Goal: Information Seeking & Learning: Stay updated

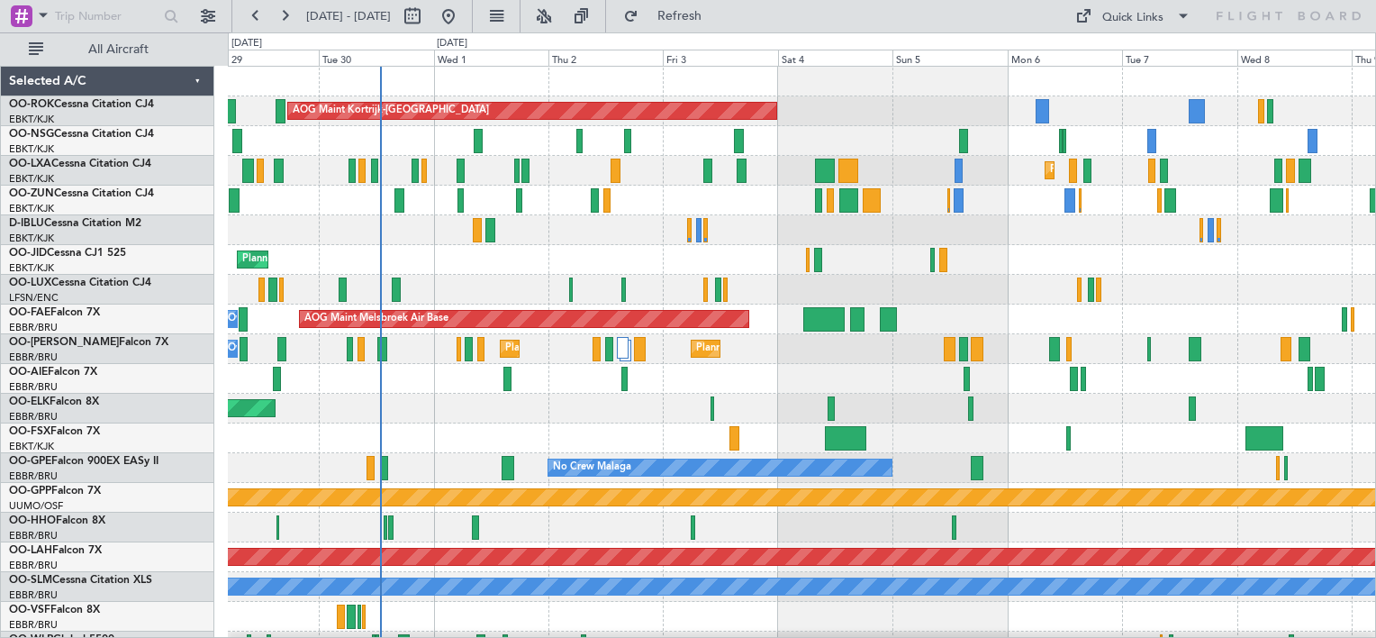
click at [915, 111] on div "AOG Maint Kortrijk-[GEOGRAPHIC_DATA] Planned Maint [GEOGRAPHIC_DATA] ([GEOGRAPH…" at bounding box center [802, 364] width 1148 height 595
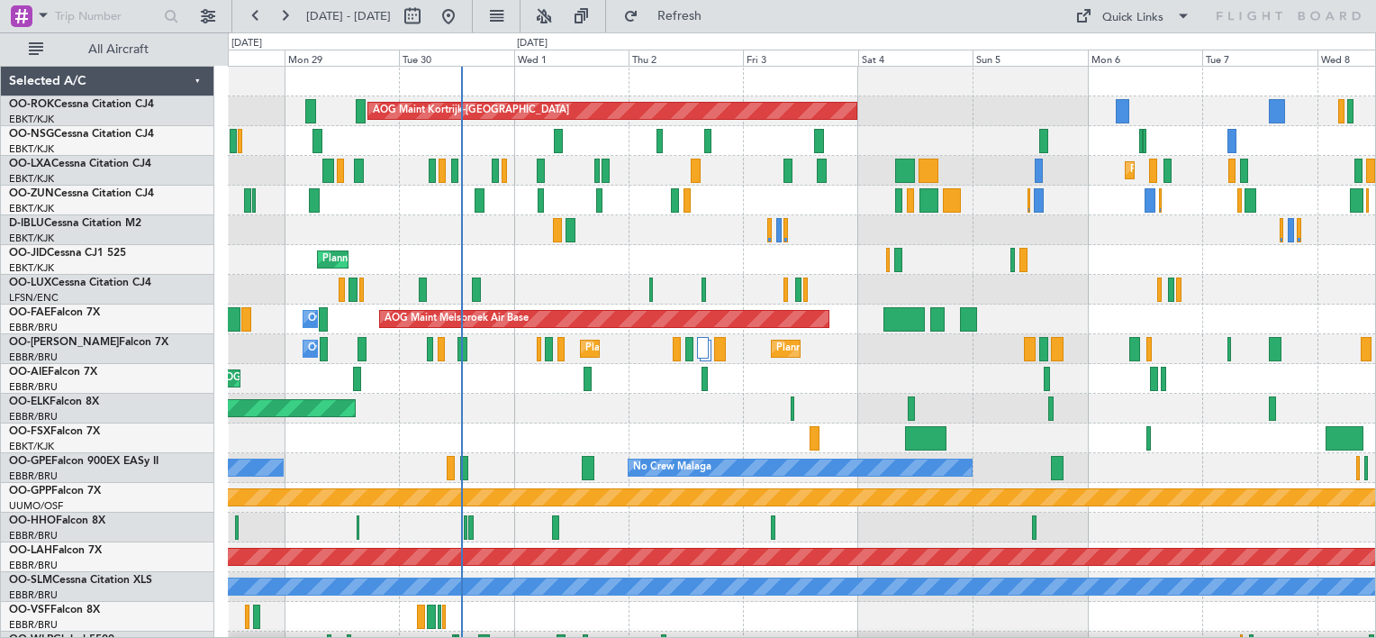
click at [644, 245] on div "AOG Maint Kortrijk-[GEOGRAPHIC_DATA] Planned Maint [GEOGRAPHIC_DATA]-[GEOGRAPHI…" at bounding box center [802, 364] width 1148 height 595
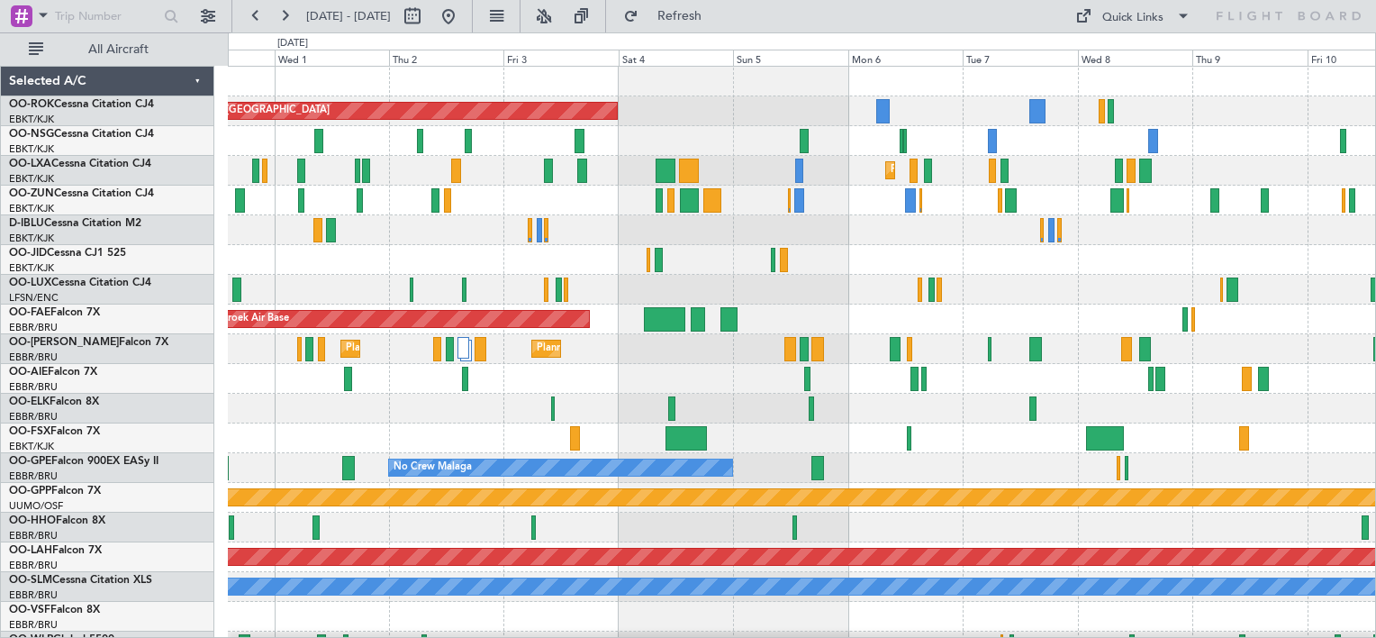
click at [422, 456] on div "AOG Maint Kortrijk-[GEOGRAPHIC_DATA] Planned Maint [GEOGRAPHIC_DATA]-[GEOGRAPHI…" at bounding box center [802, 364] width 1148 height 595
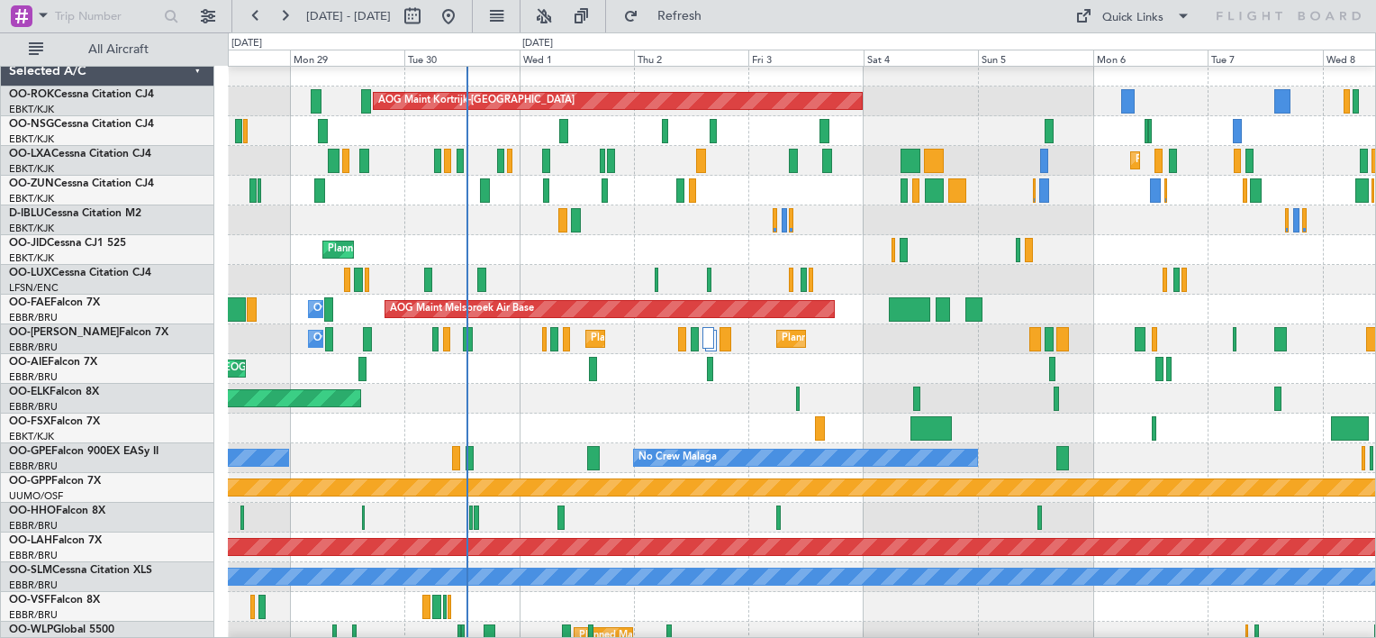
click at [969, 274] on div "No Crew [PERSON_NAME] ([PERSON_NAME])" at bounding box center [802, 280] width 1148 height 30
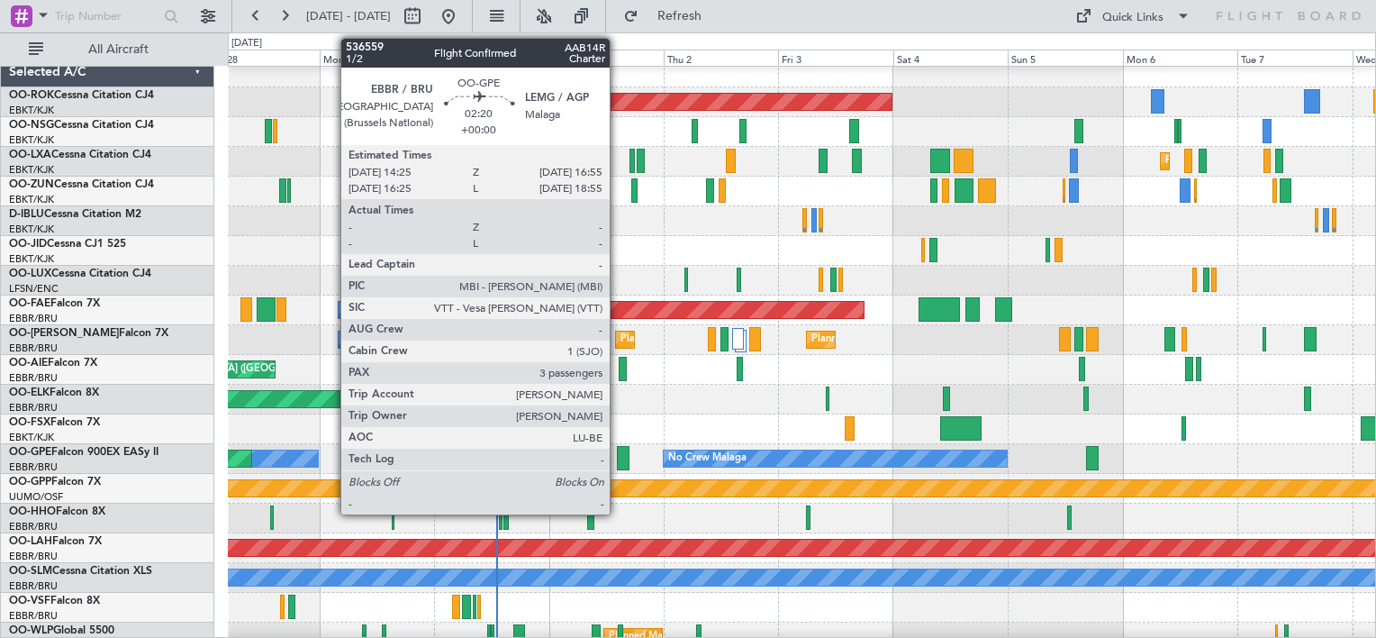
click at [618, 452] on div at bounding box center [623, 458] width 13 height 24
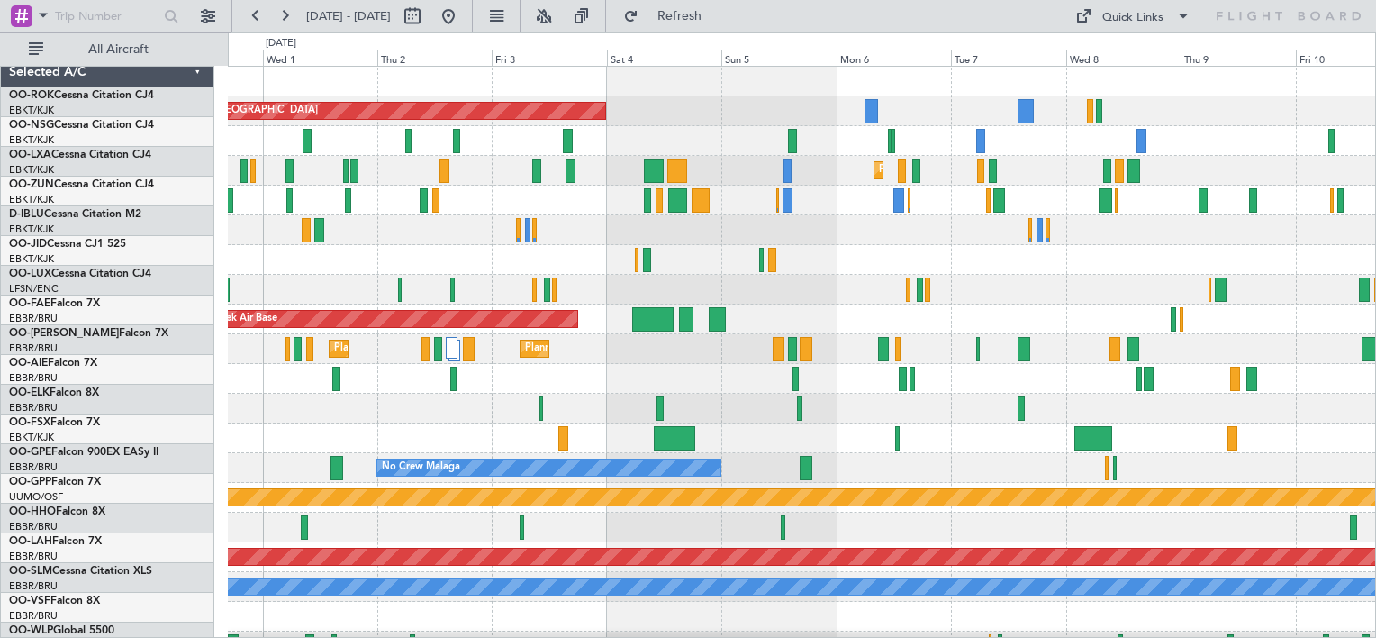
scroll to position [0, 0]
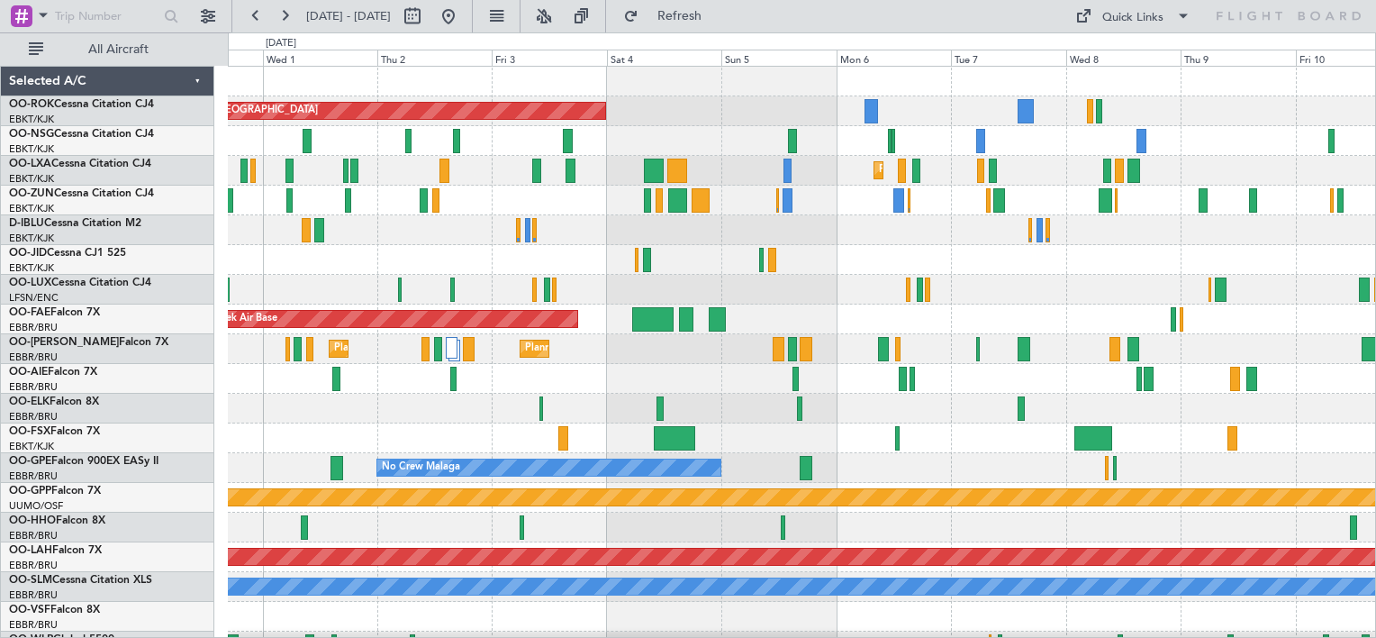
click at [862, 266] on div "Planned Maint Kortrijk-[GEOGRAPHIC_DATA]" at bounding box center [802, 260] width 1148 height 30
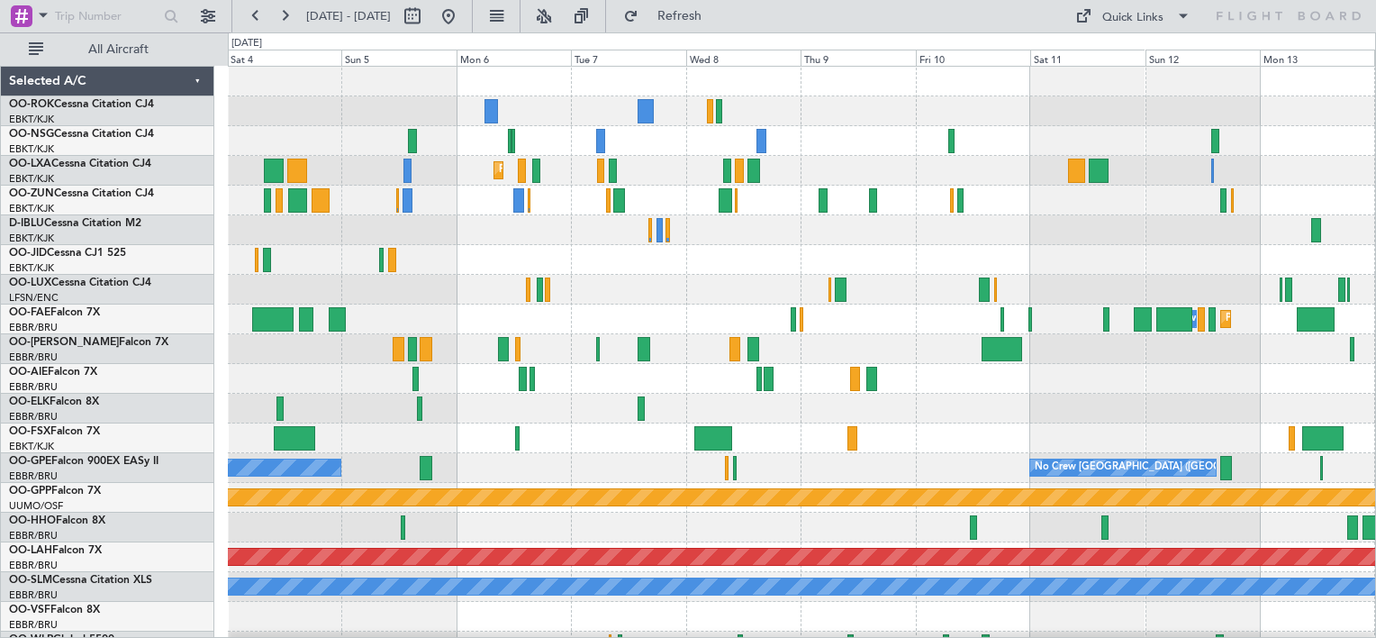
click at [787, 259] on div "AOG Maint Kortrijk-[GEOGRAPHIC_DATA] Planned Maint [GEOGRAPHIC_DATA]-[GEOGRAPHI…" at bounding box center [802, 364] width 1148 height 595
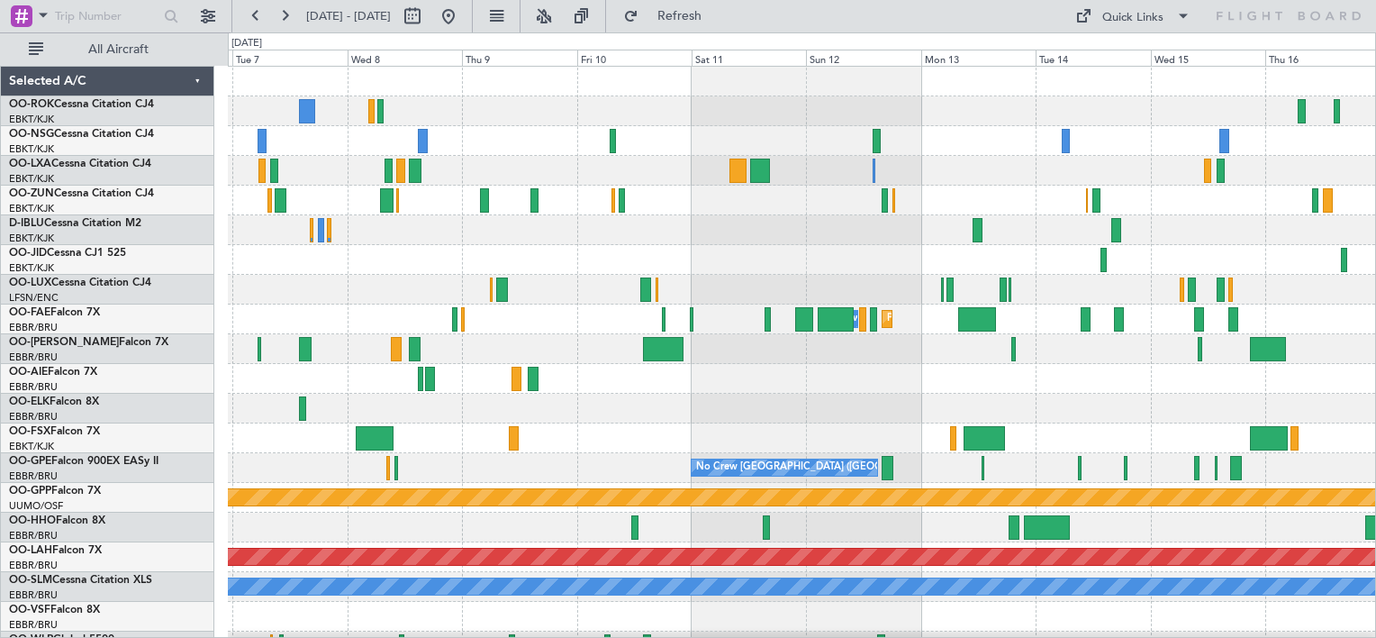
click at [802, 260] on div "Planned Maint Kortrijk-[GEOGRAPHIC_DATA] Owner [GEOGRAPHIC_DATA] Planned Maint …" at bounding box center [802, 364] width 1148 height 595
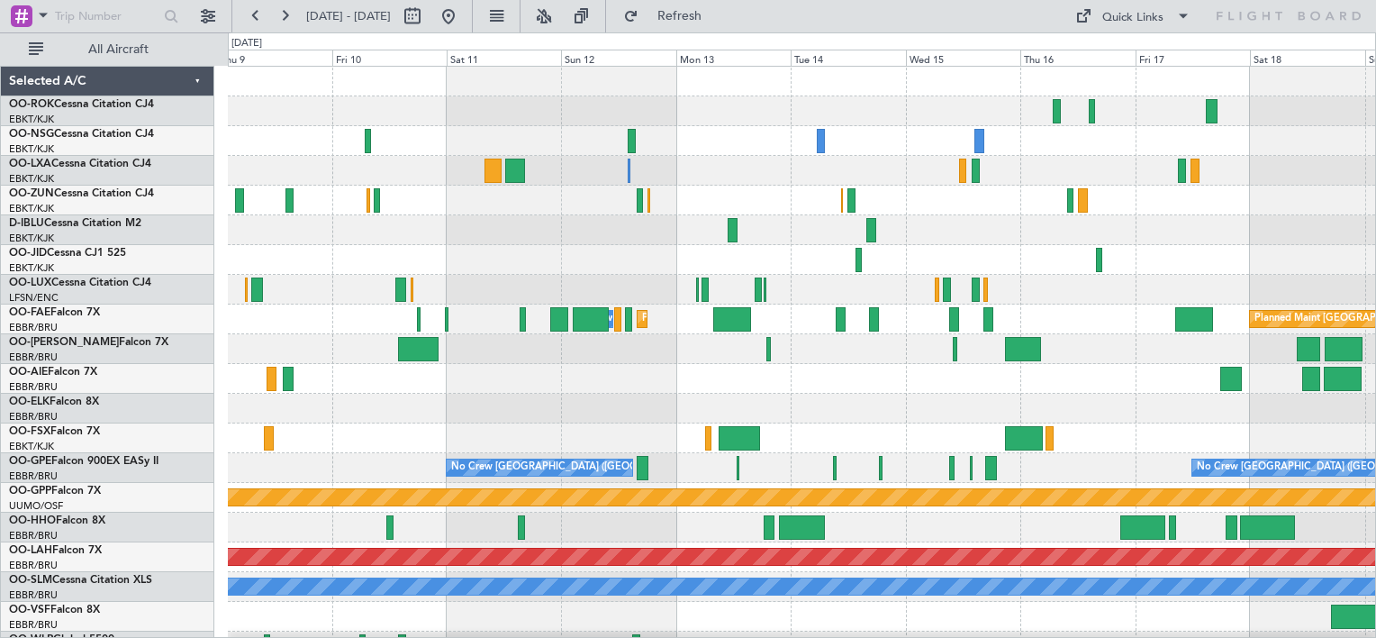
click at [704, 201] on div "Owner Melsbroek Air Base Planned Maint [GEOGRAPHIC_DATA] Planned Maint [GEOGRAP…" at bounding box center [802, 364] width 1148 height 595
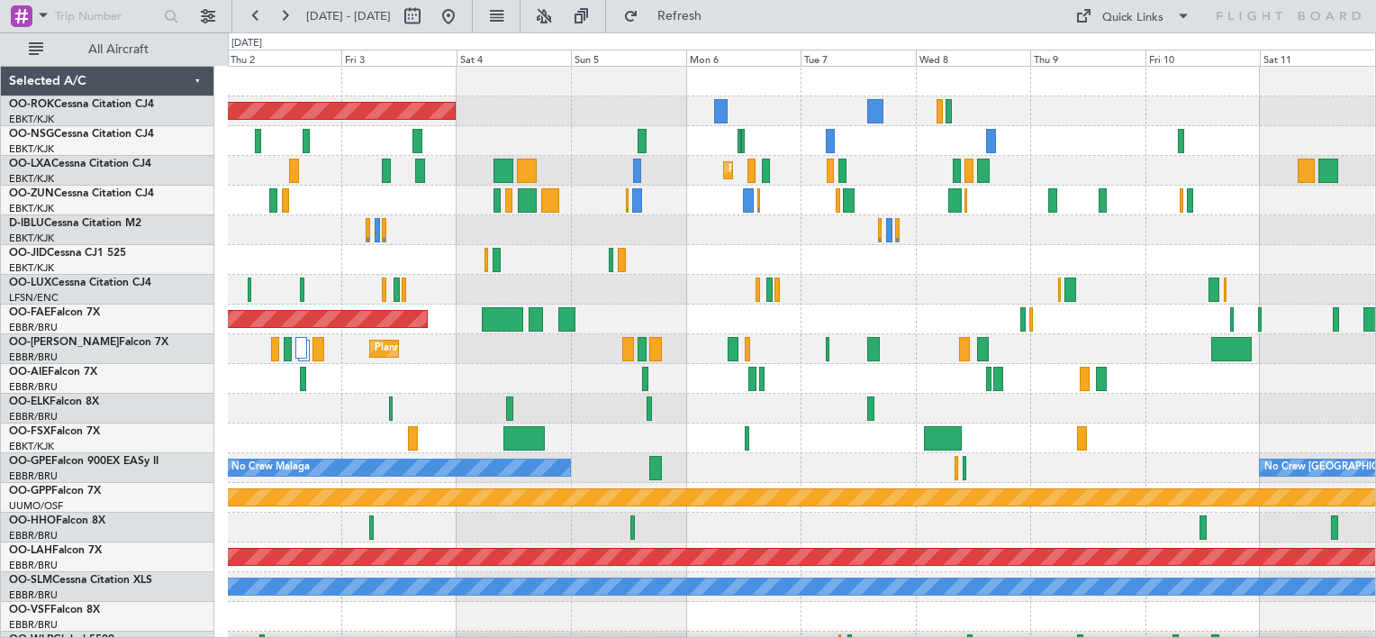
click at [1309, 318] on div "AOG Maint Kortrijk-[GEOGRAPHIC_DATA] Planned Maint [GEOGRAPHIC_DATA]-[GEOGRAPHI…" at bounding box center [802, 364] width 1148 height 595
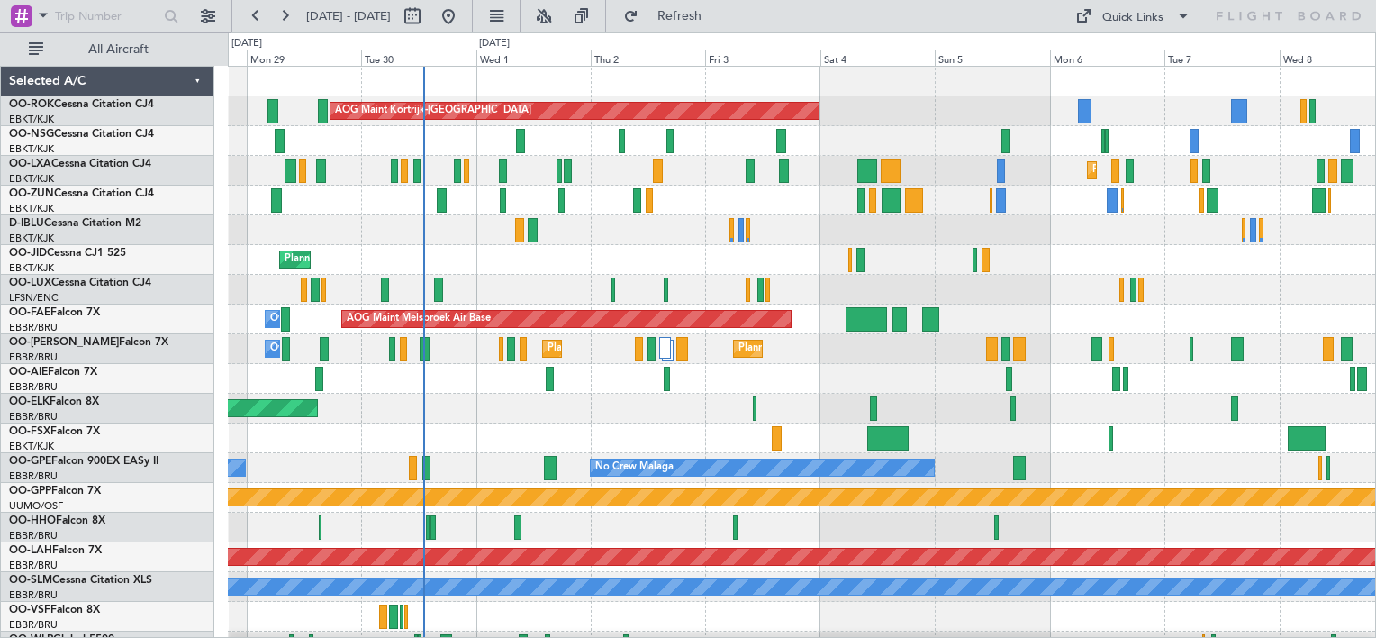
click at [428, 241] on div "A/C Unavailable [GEOGRAPHIC_DATA]-[GEOGRAPHIC_DATA] A/C Unavailable [GEOGRAPHIC…" at bounding box center [802, 230] width 1148 height 30
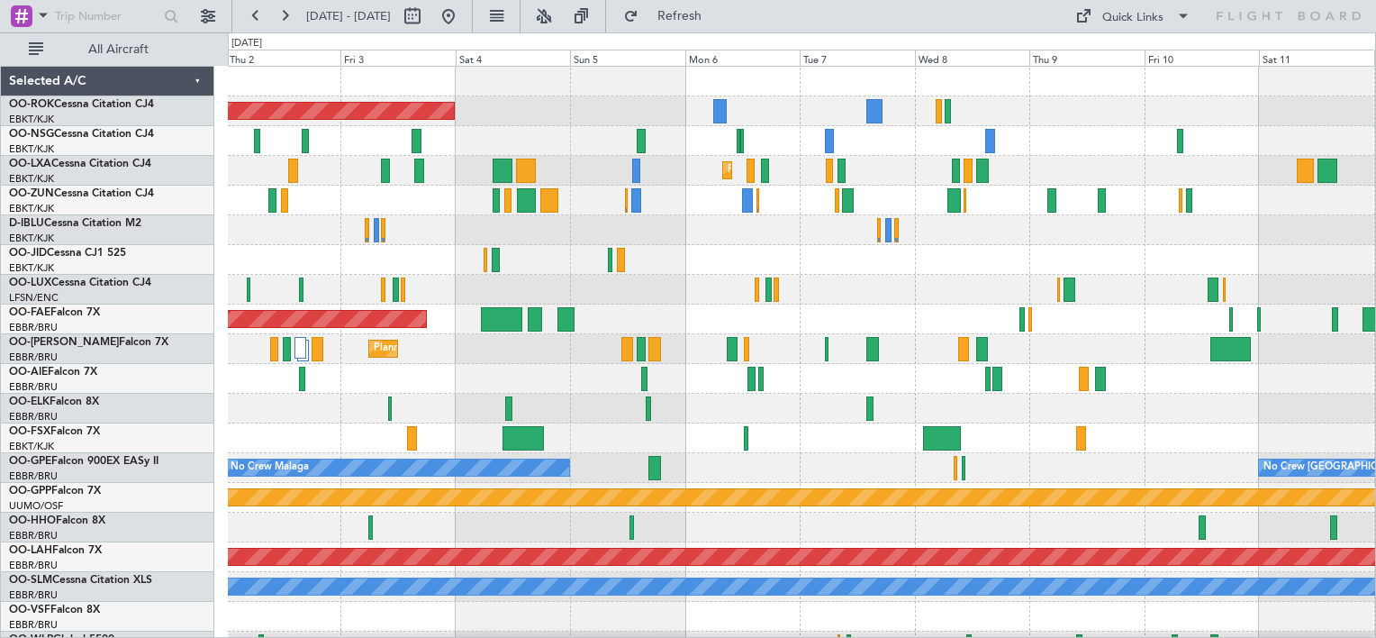
click at [260, 301] on div "AOG Maint Kortrijk-[GEOGRAPHIC_DATA] Planned Maint [GEOGRAPHIC_DATA]-[GEOGRAPHI…" at bounding box center [802, 364] width 1148 height 595
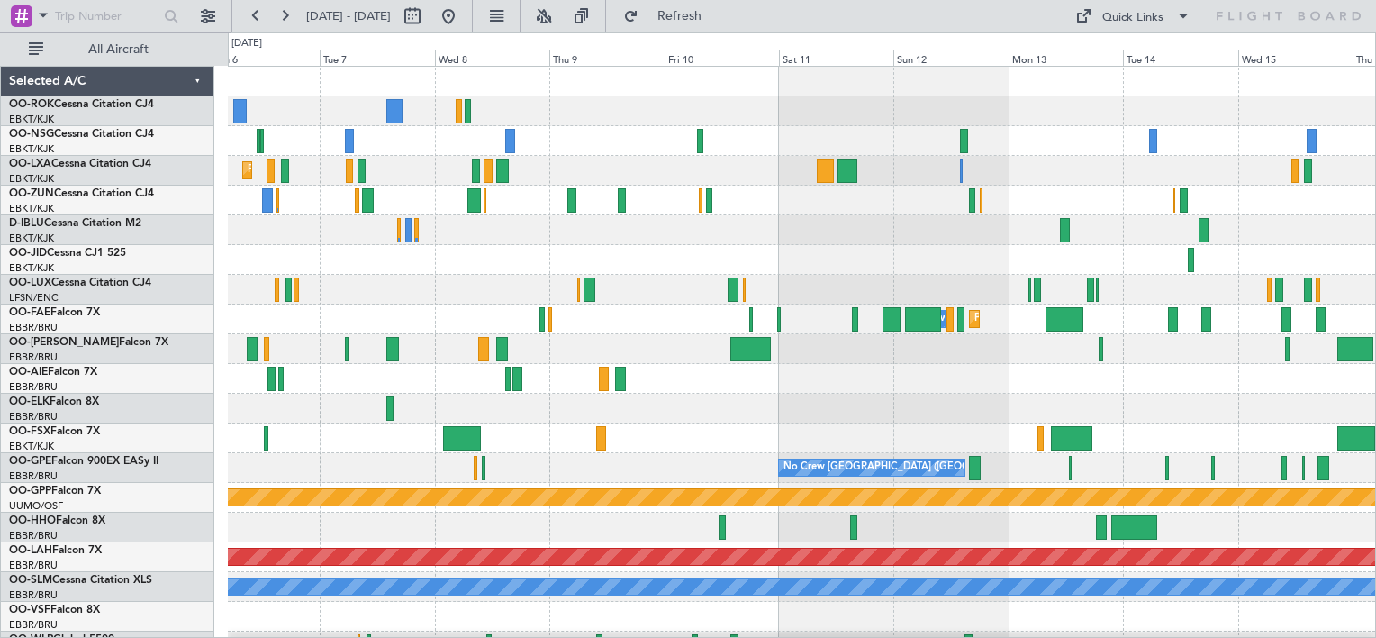
click at [725, 307] on div "AOG Maint Kortrijk-[GEOGRAPHIC_DATA] Planned Maint [GEOGRAPHIC_DATA]-[GEOGRAPHI…" at bounding box center [802, 364] width 1148 height 595
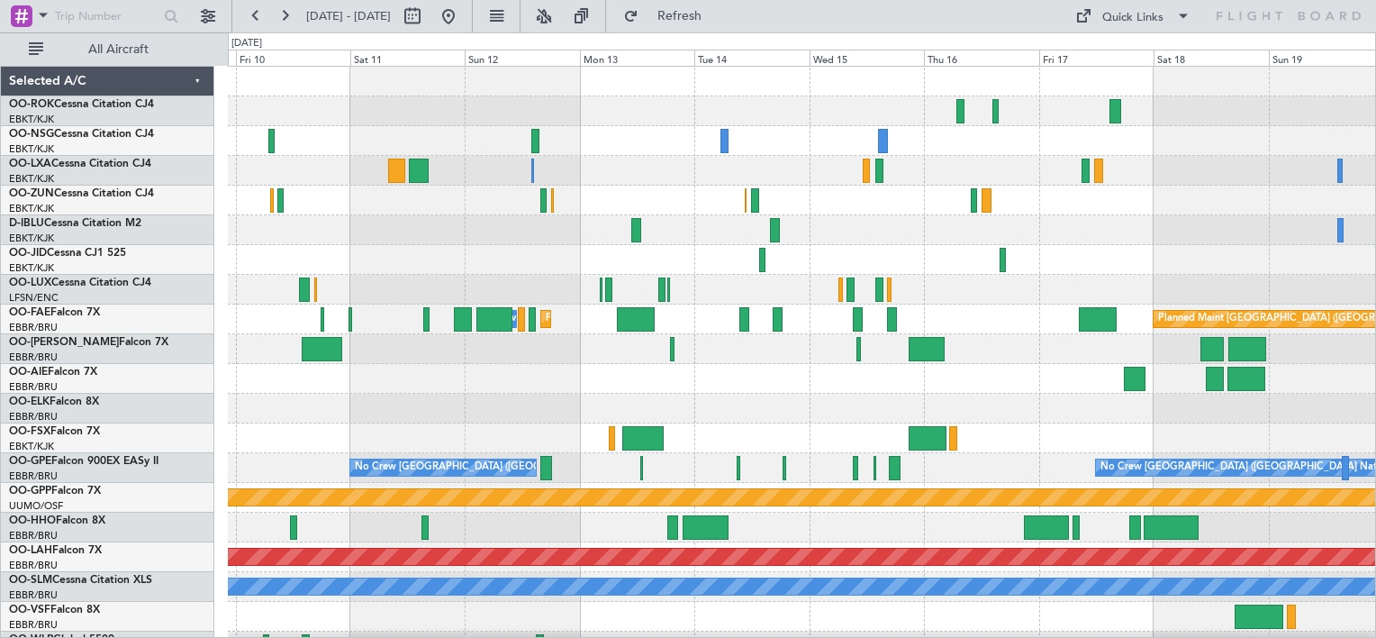
click at [561, 279] on div "Owner Melsbroek Air Base Planned Maint [GEOGRAPHIC_DATA] Planned Maint [GEOGRAP…" at bounding box center [802, 364] width 1148 height 595
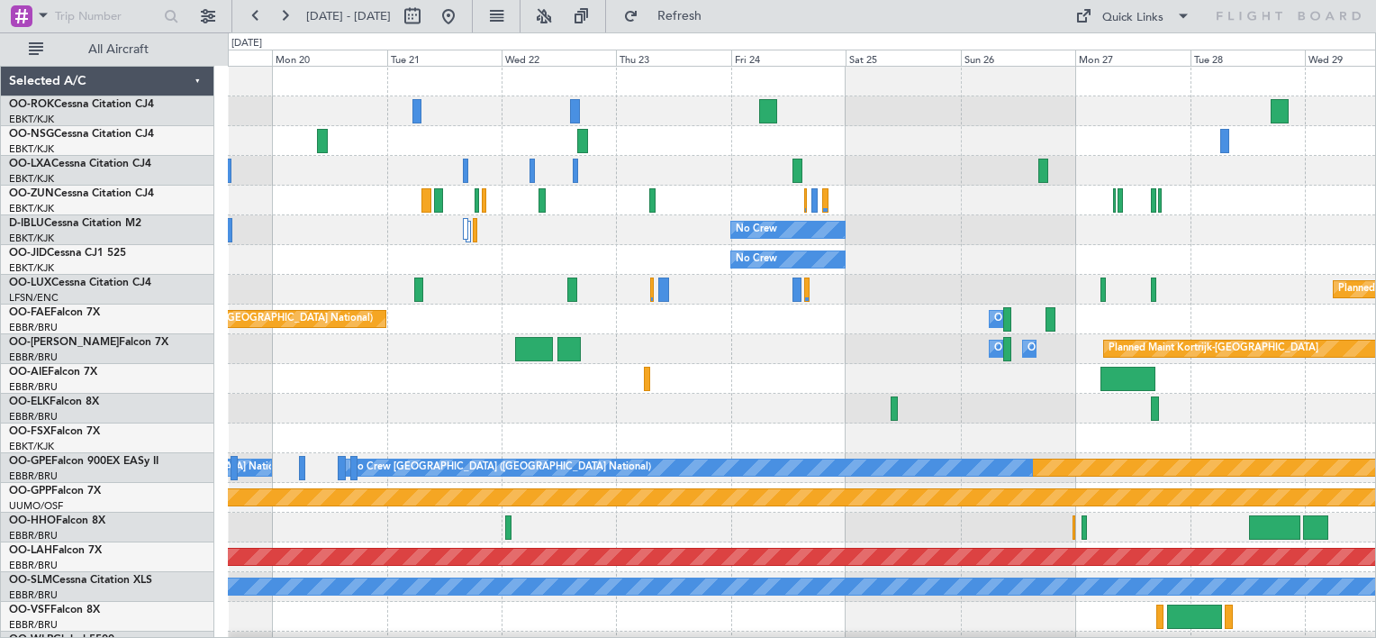
click at [422, 270] on div "No Crew No Crew Planned Maint [GEOGRAPHIC_DATA] ([GEOGRAPHIC_DATA]) Planned Mai…" at bounding box center [802, 364] width 1148 height 595
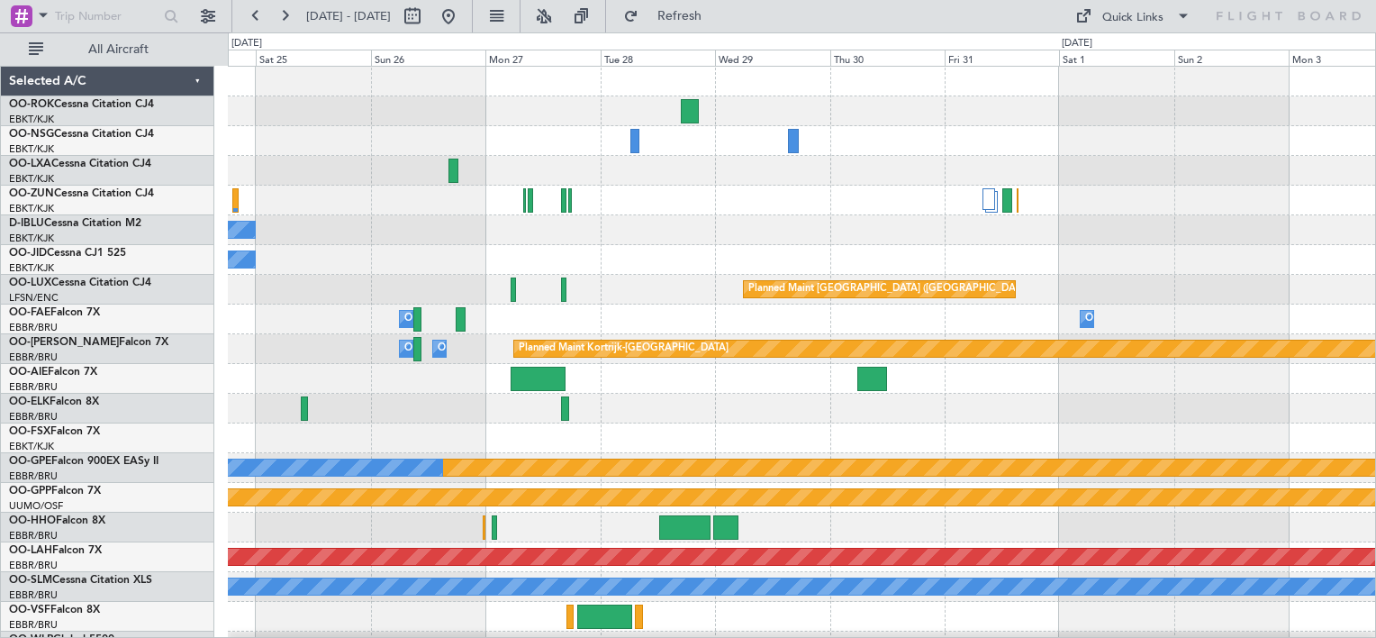
click at [467, 266] on div "No Crew No Crew Planned Maint [GEOGRAPHIC_DATA] ([GEOGRAPHIC_DATA]) Owner [GEOG…" at bounding box center [802, 364] width 1148 height 595
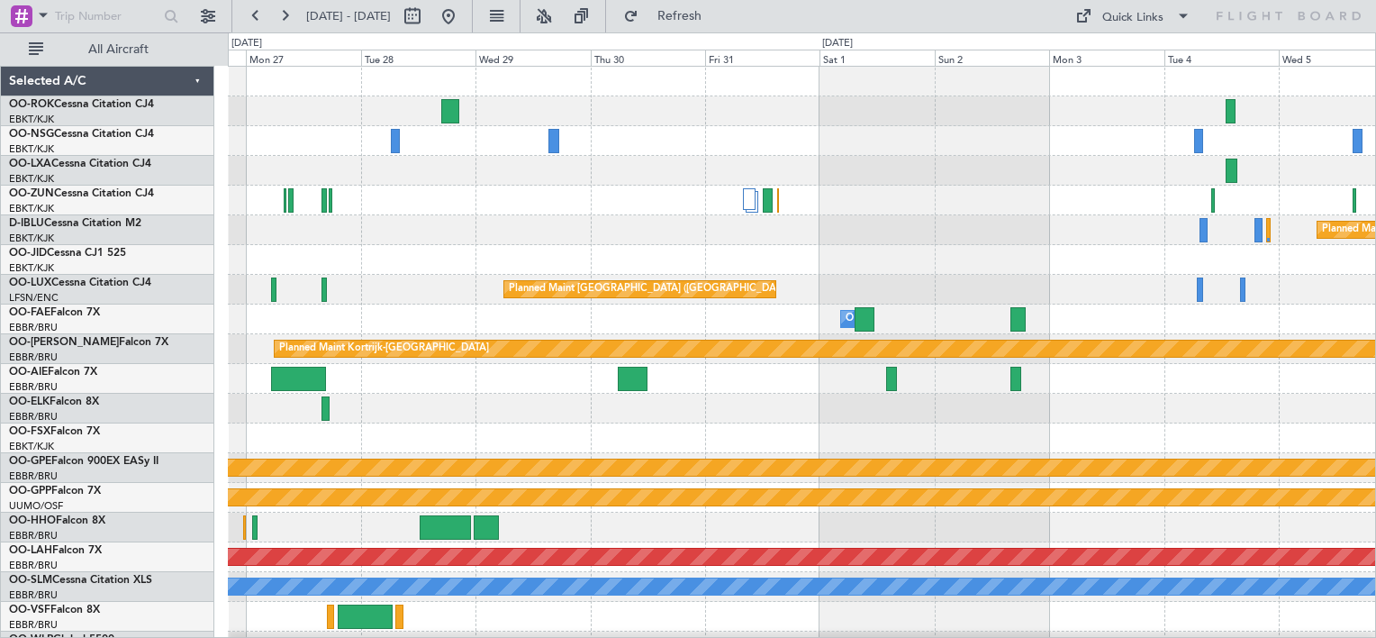
click at [478, 256] on div "Planned Maint Kortrijk-[GEOGRAPHIC_DATA] Planned Maint [GEOGRAPHIC_DATA] ([GEOG…" at bounding box center [802, 364] width 1148 height 595
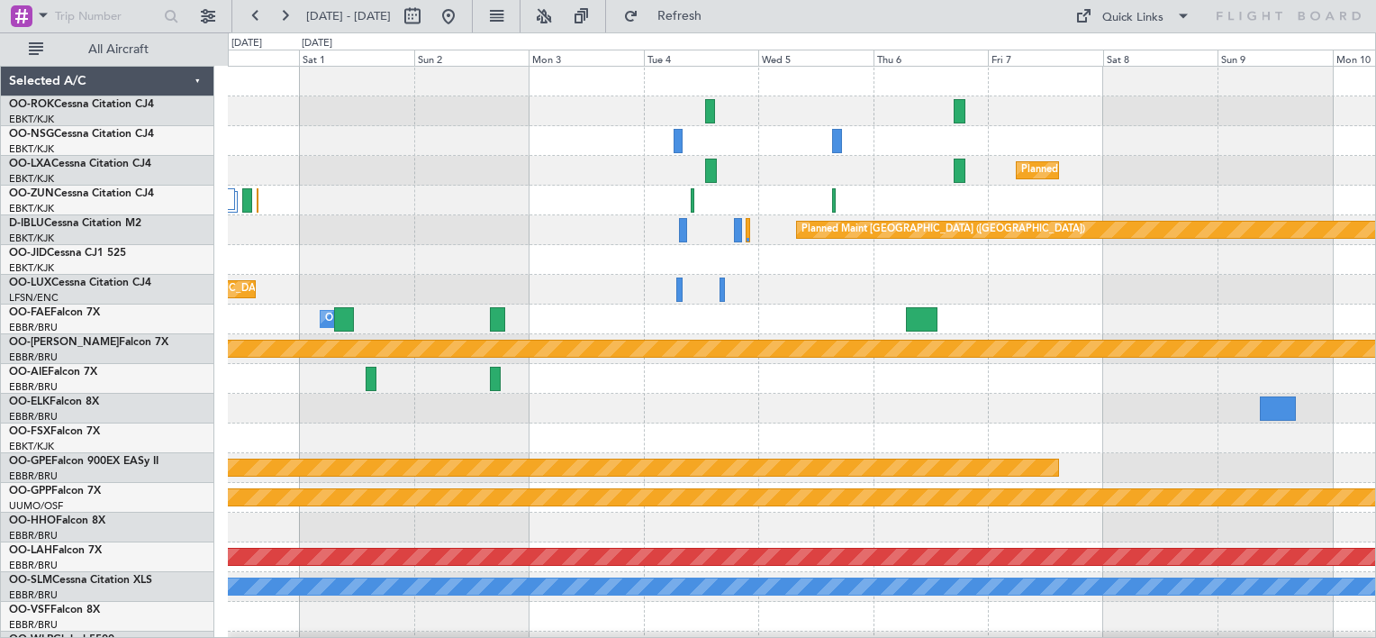
click at [613, 256] on div "Planned Maint Kortrijk-[GEOGRAPHIC_DATA] Planned Maint [GEOGRAPHIC_DATA] ([GEOG…" at bounding box center [802, 364] width 1148 height 595
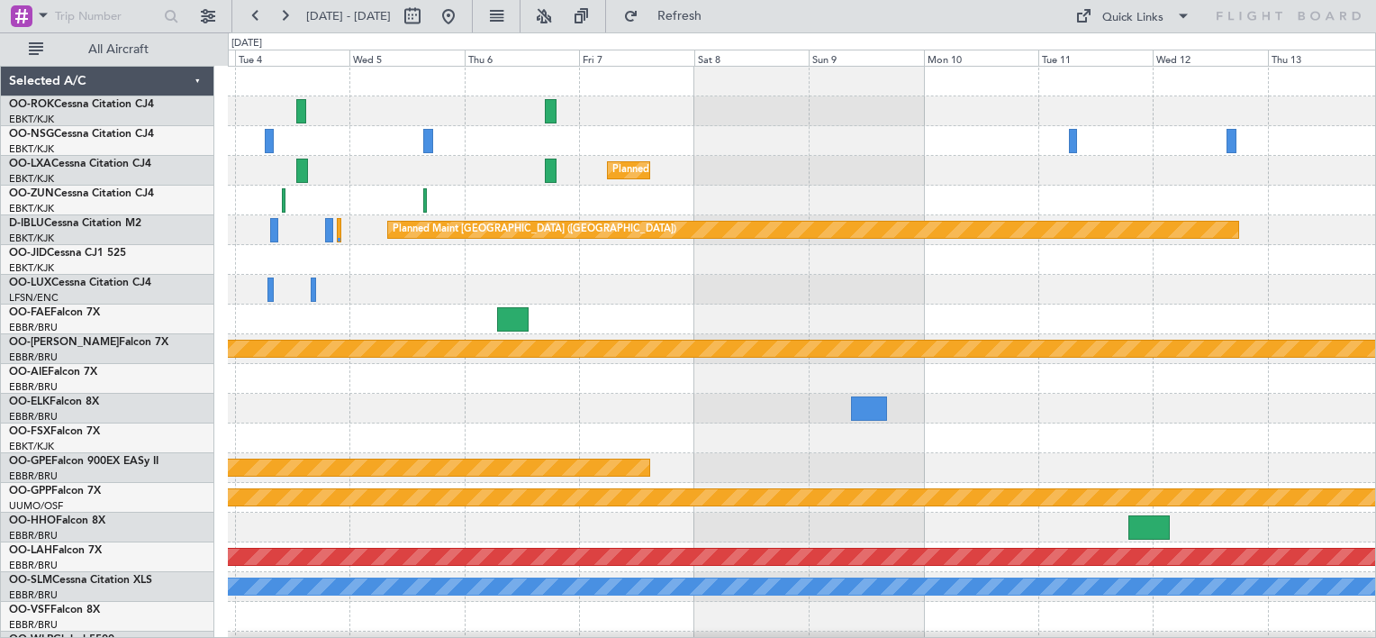
click at [544, 301] on div at bounding box center [802, 290] width 1148 height 30
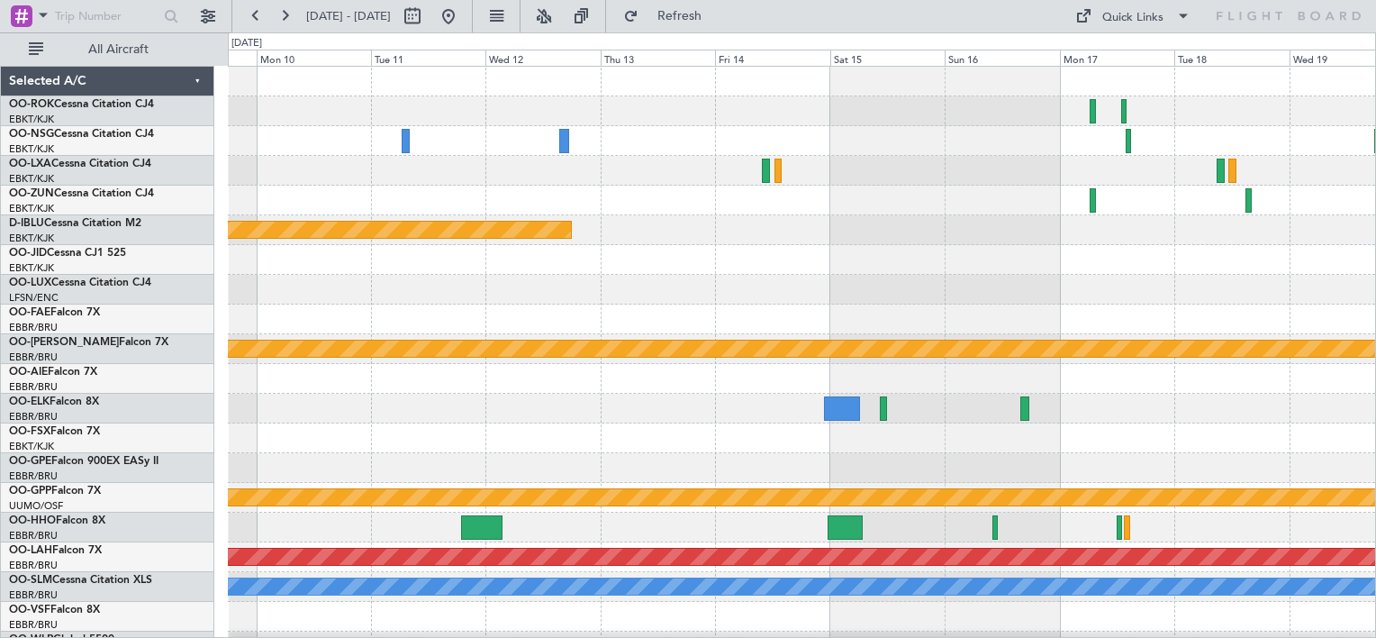
click at [659, 291] on div "Planned Maint Kortrijk-[GEOGRAPHIC_DATA] Planned Maint [GEOGRAPHIC_DATA] ([GEOG…" at bounding box center [802, 364] width 1148 height 595
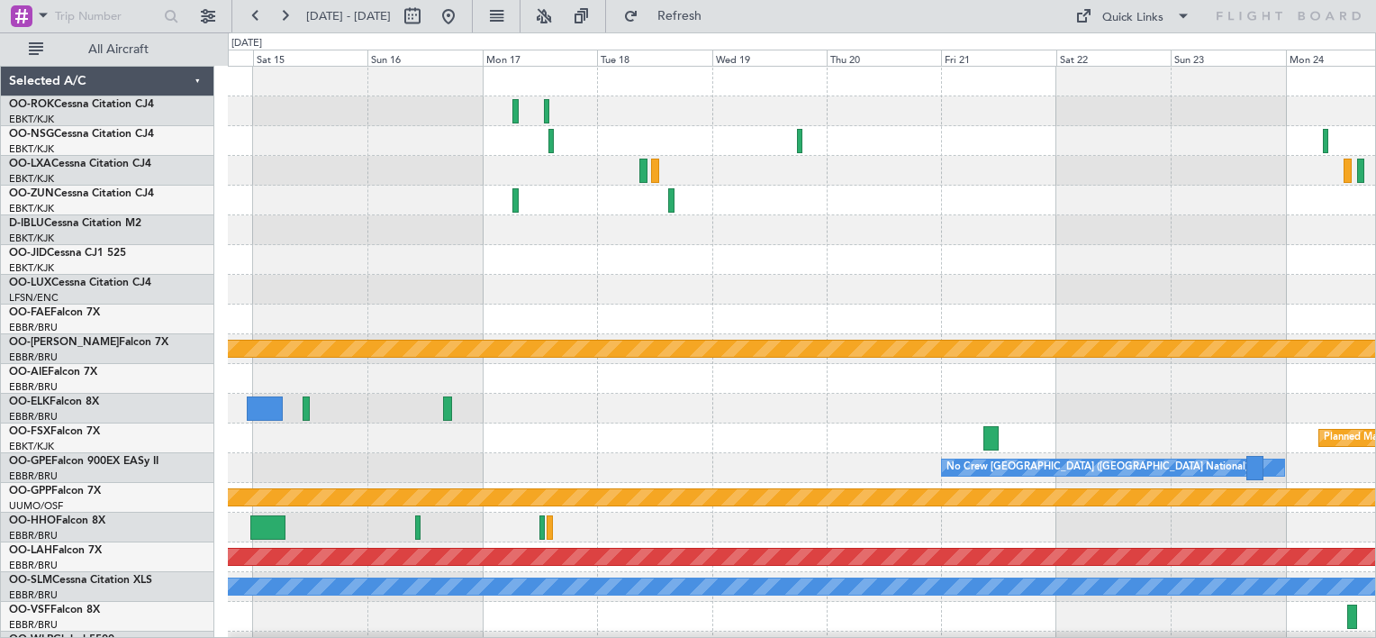
click at [465, 292] on div at bounding box center [802, 290] width 1148 height 30
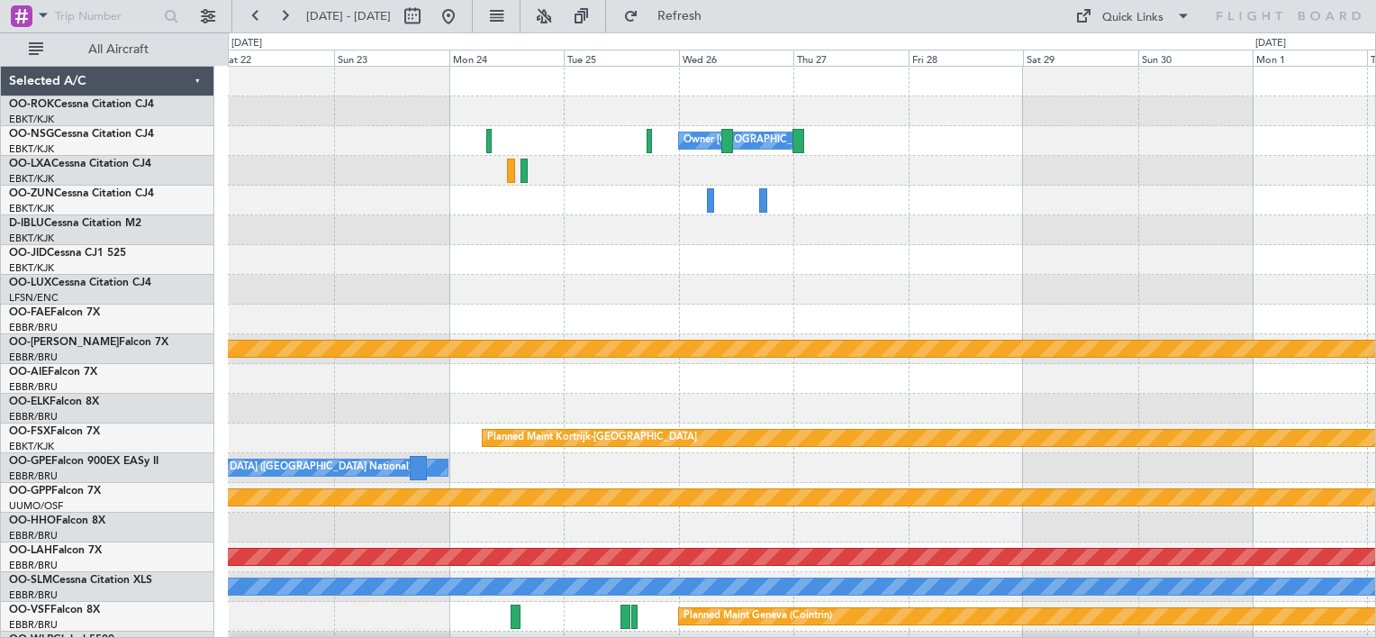
click at [436, 274] on div "Owner [GEOGRAPHIC_DATA]-[GEOGRAPHIC_DATA] Planned Maint [GEOGRAPHIC_DATA]-[GEOG…" at bounding box center [802, 364] width 1148 height 595
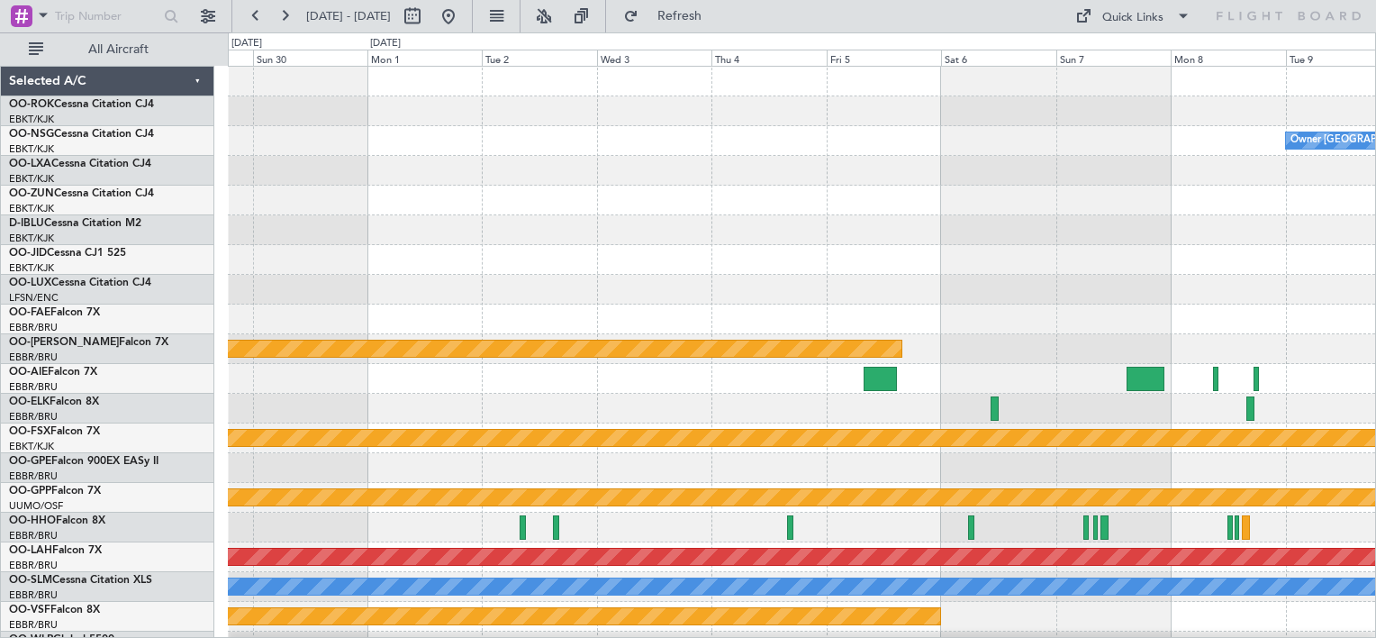
click at [531, 271] on div at bounding box center [802, 260] width 1148 height 30
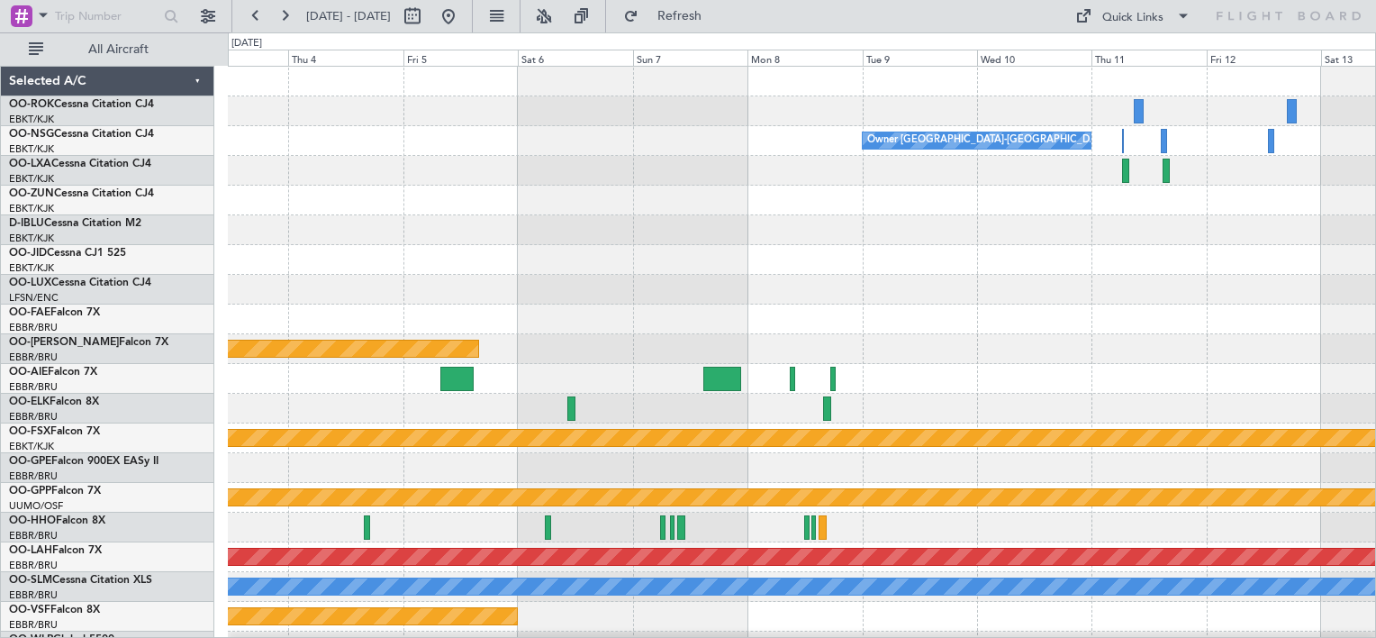
click at [433, 277] on div "Owner [GEOGRAPHIC_DATA]-[GEOGRAPHIC_DATA] Planned Maint [GEOGRAPHIC_DATA]-[GEOG…" at bounding box center [802, 364] width 1148 height 595
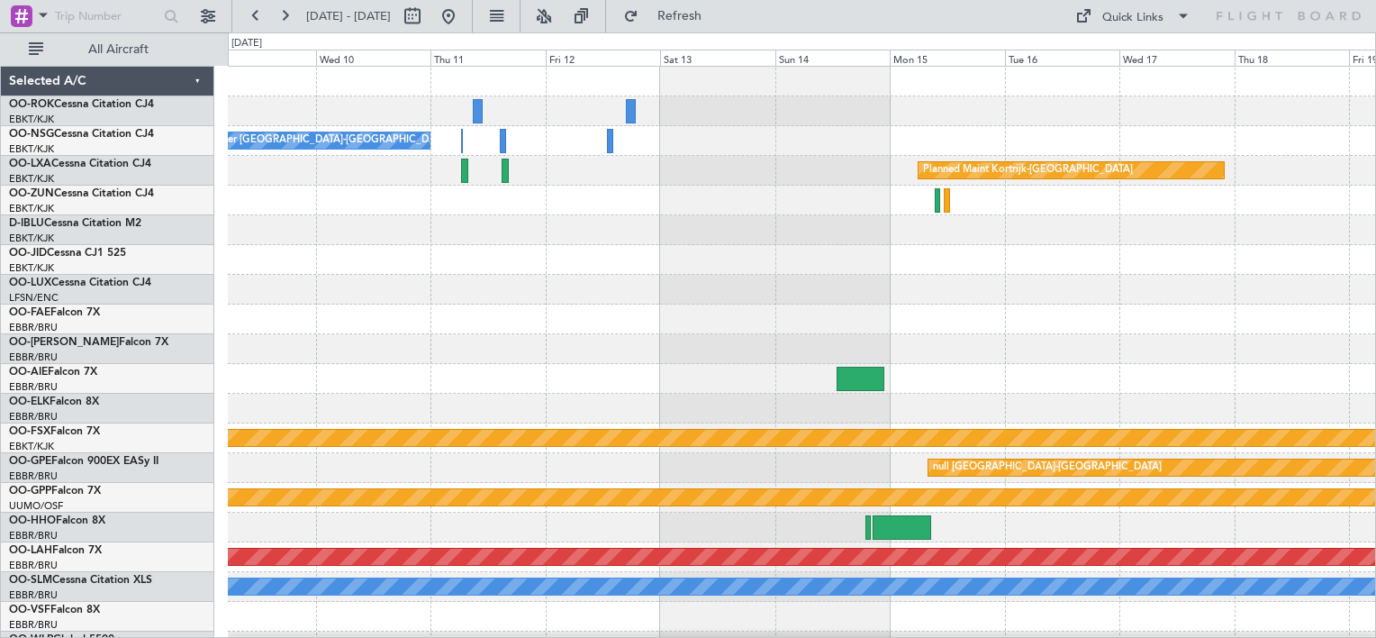
click at [385, 271] on div at bounding box center [802, 260] width 1148 height 30
